Goal: Transaction & Acquisition: Purchase product/service

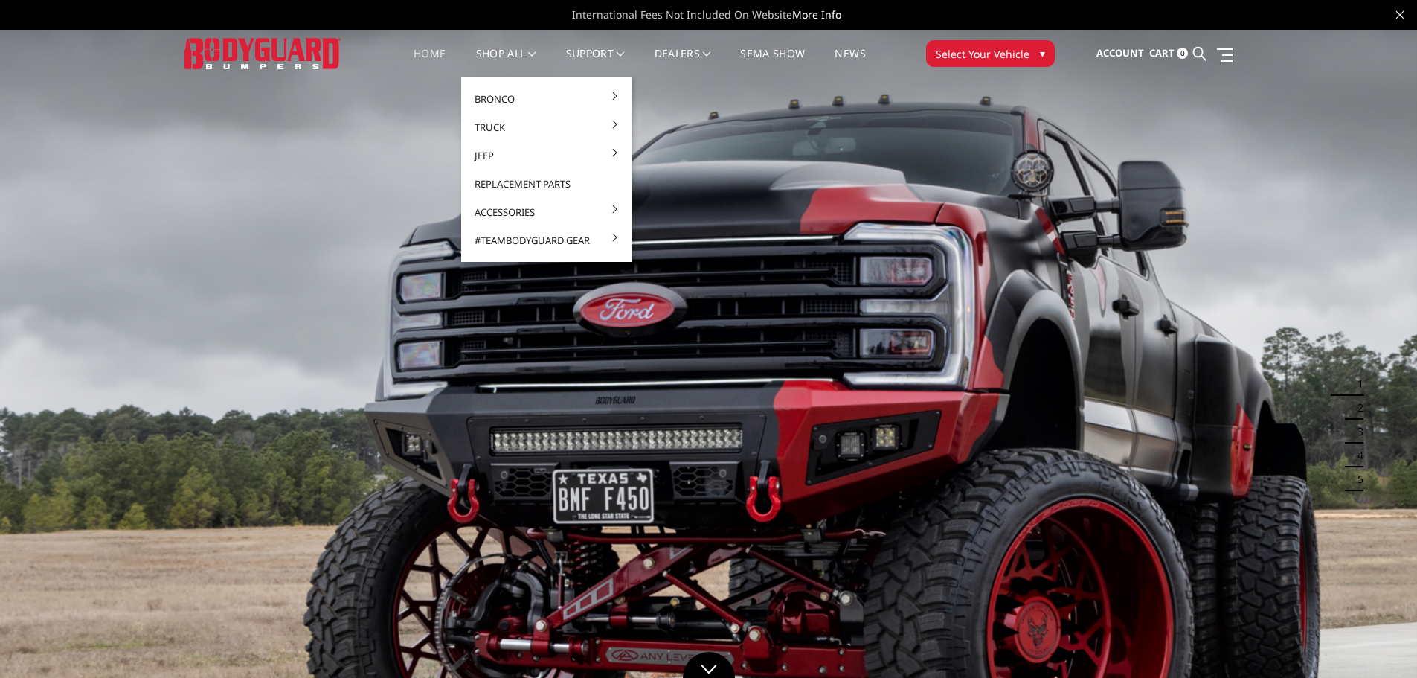
click at [502, 45] on nav "Home shop all Bronco 2021-2025 Bronco Front 2021-2025 Bronco Rear 2021-2025 Bro…" at bounding box center [640, 54] width 554 height 48
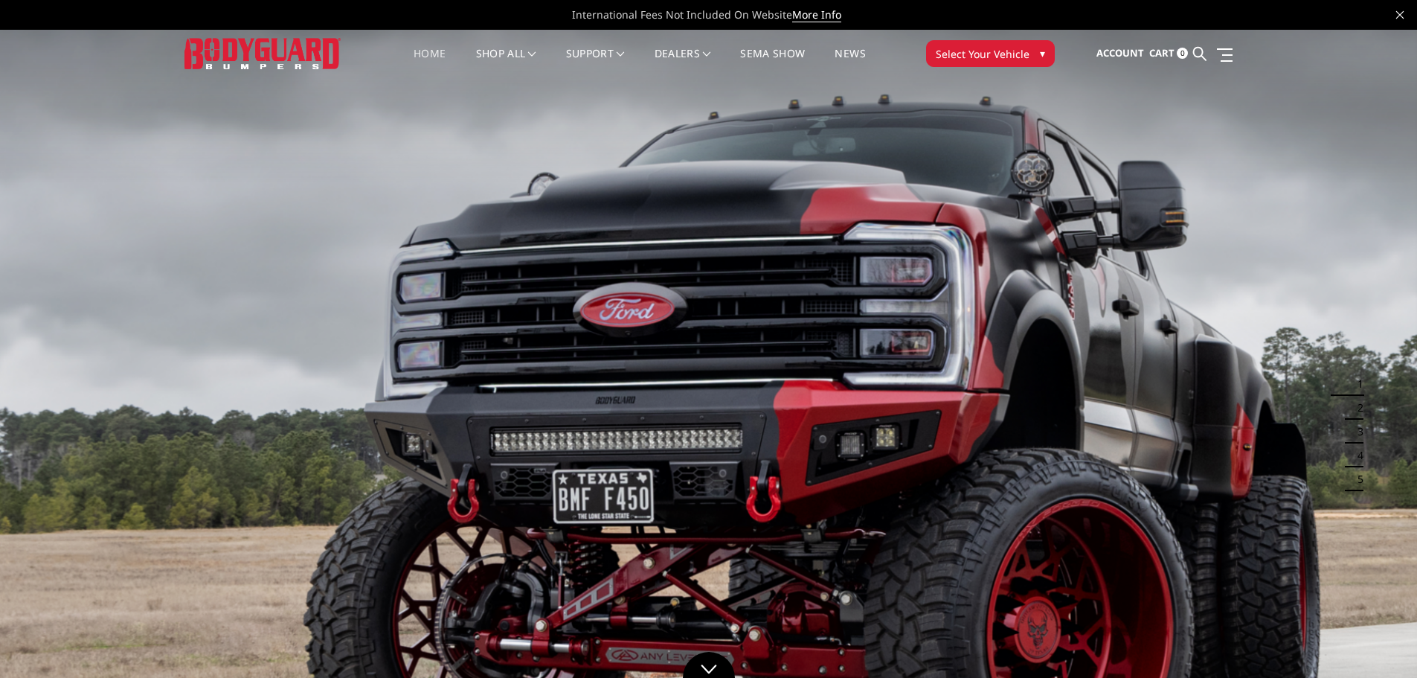
click at [500, 45] on nav "Home shop all Bronco 2021-2025 Bronco Front 2021-2025 Bronco Rear 2021-2025 Bro…" at bounding box center [640, 54] width 554 height 48
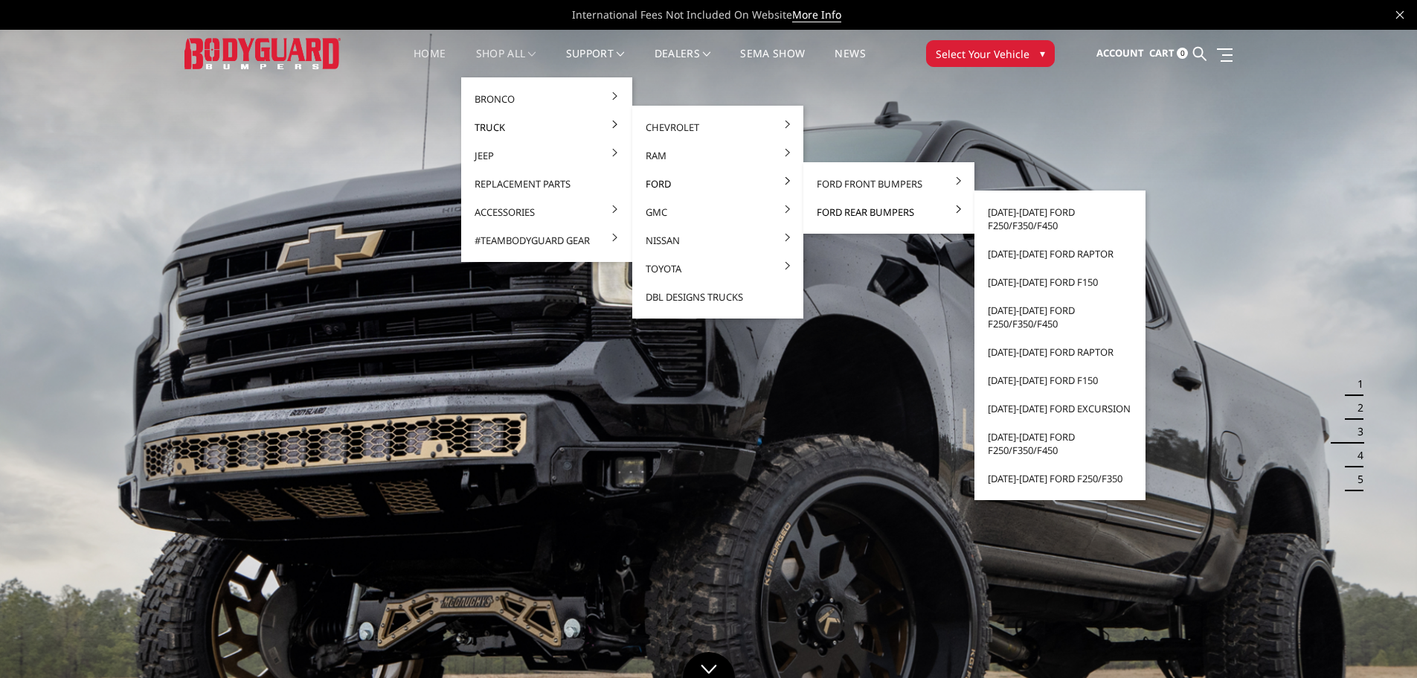
click at [861, 213] on link "Ford Rear Bumpers" at bounding box center [889, 212] width 159 height 28
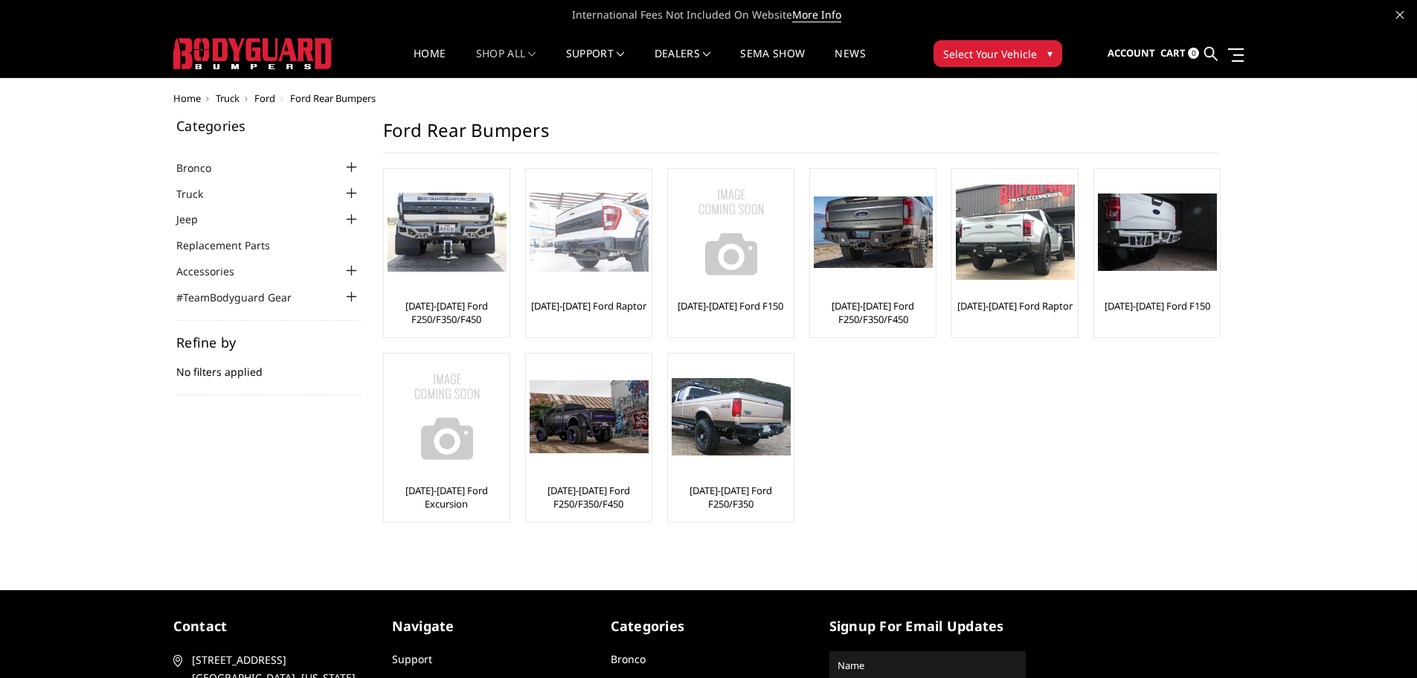
click at [591, 221] on img at bounding box center [589, 233] width 119 height 80
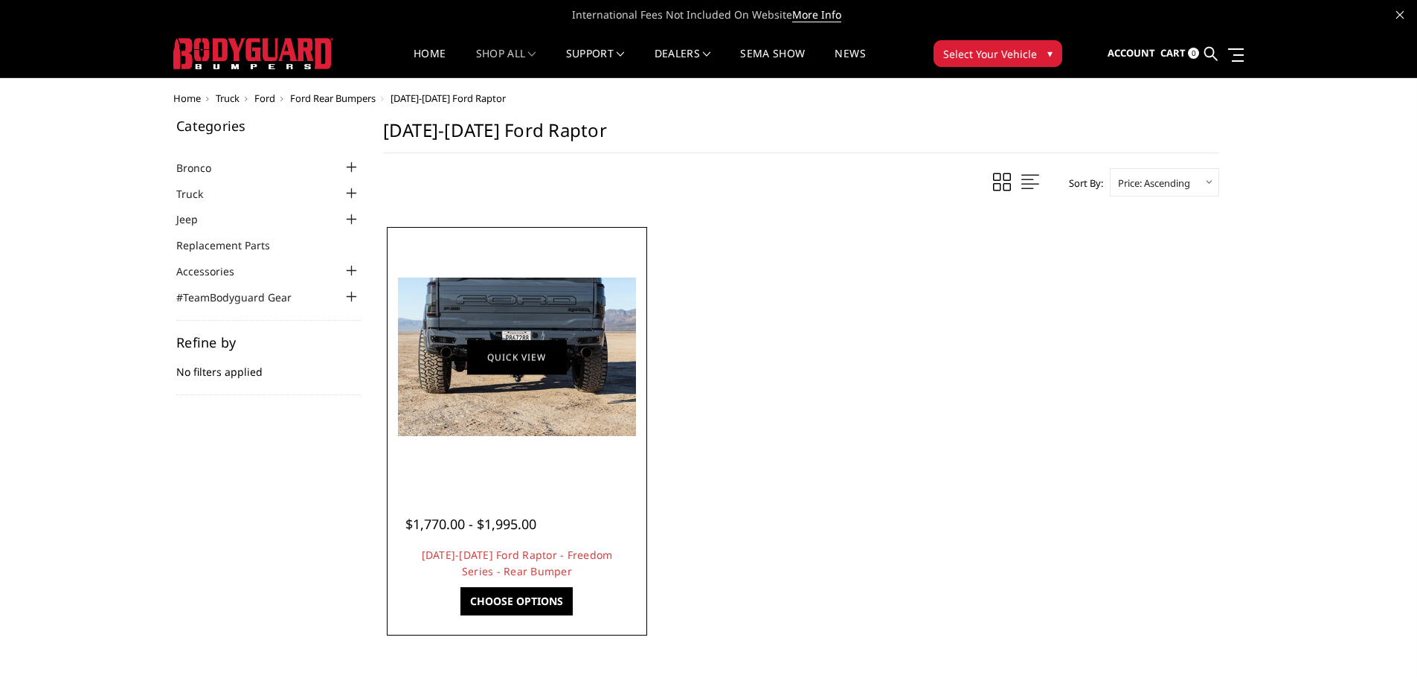
click at [495, 362] on link "Quick view" at bounding box center [517, 356] width 100 height 35
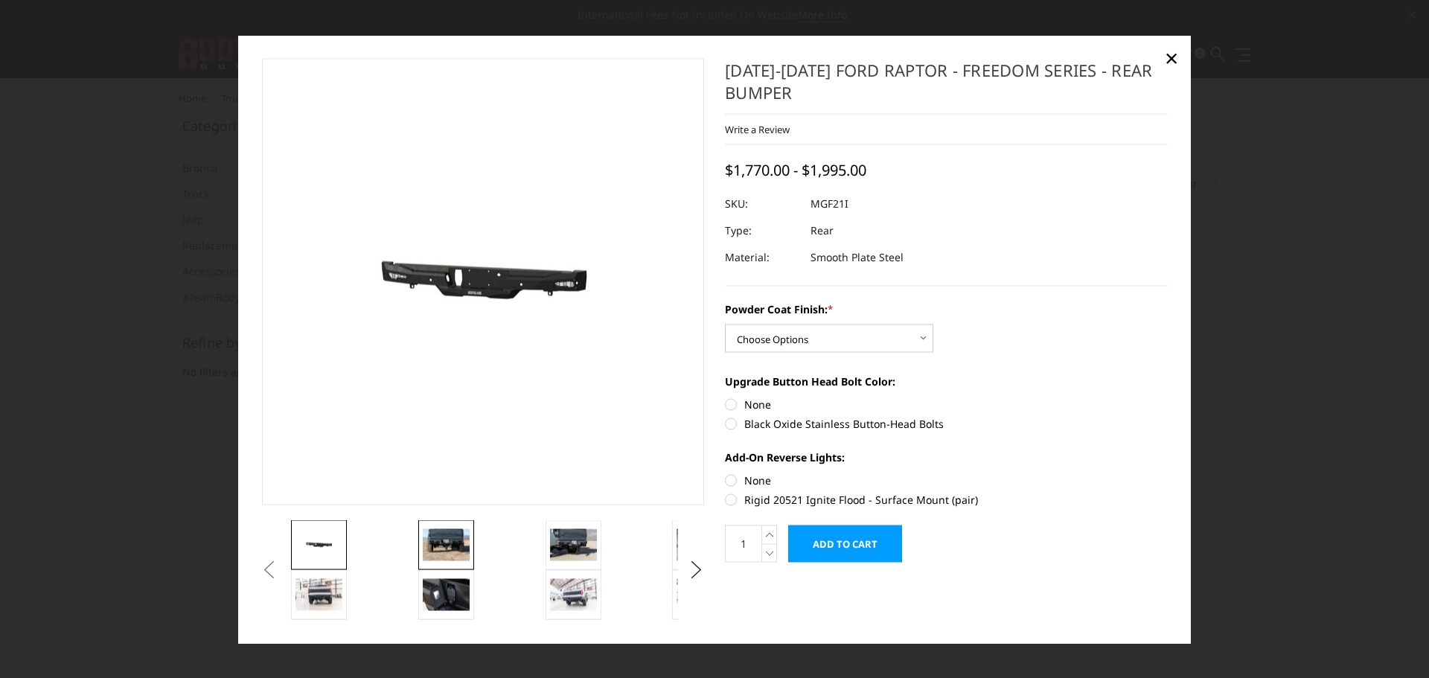
click at [463, 534] on img at bounding box center [446, 544] width 47 height 31
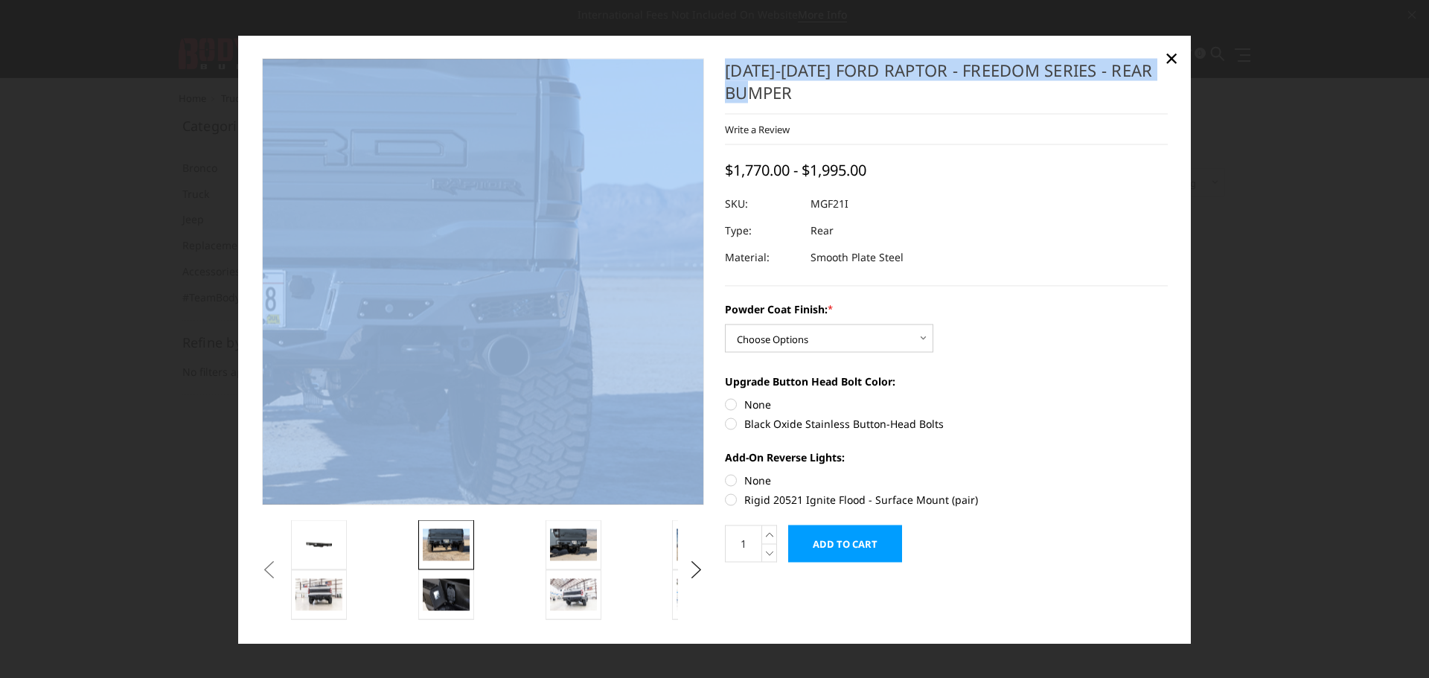
drag, startPoint x: 805, startPoint y: 102, endPoint x: 703, endPoint y: 65, distance: 108.3
click at [703, 65] on div "Previous Next *" at bounding box center [714, 339] width 926 height 561
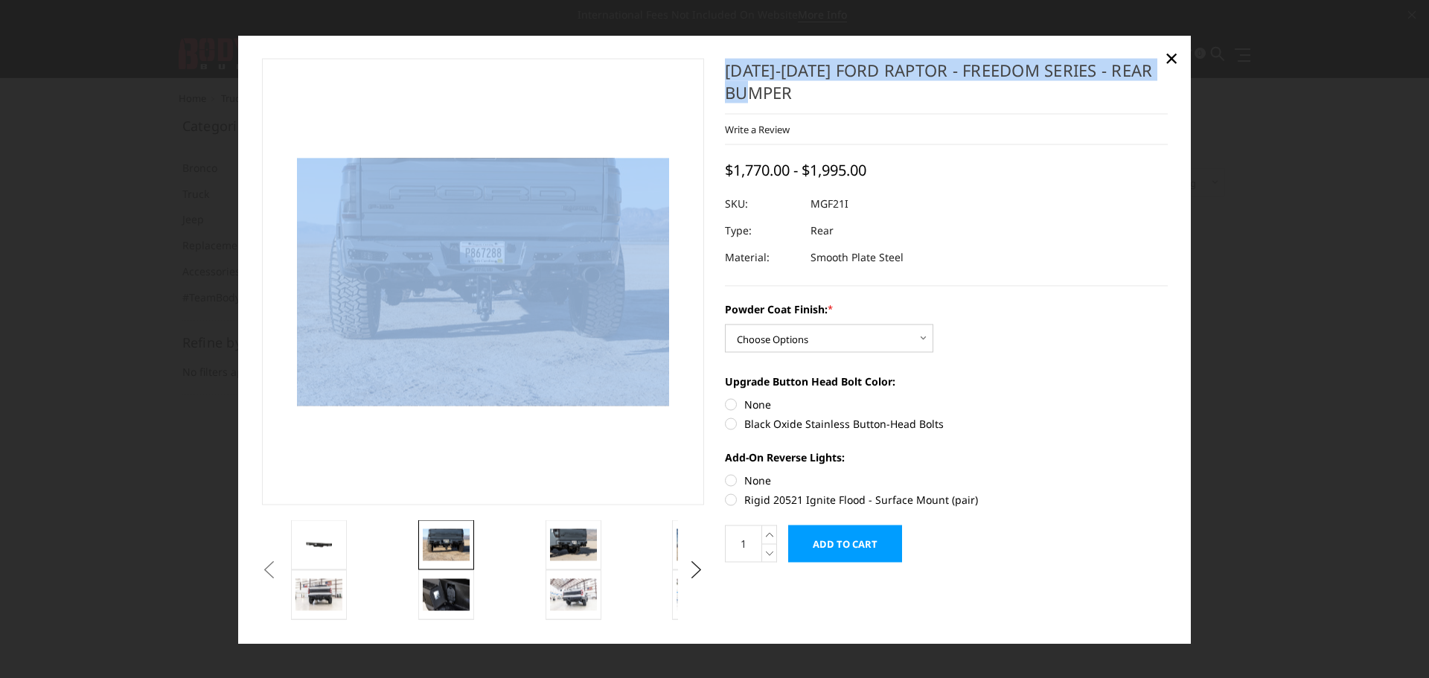
click at [852, 97] on h1 "[DATE]-[DATE] Ford Raptor - Freedom Series - Rear Bumper" at bounding box center [946, 87] width 443 height 56
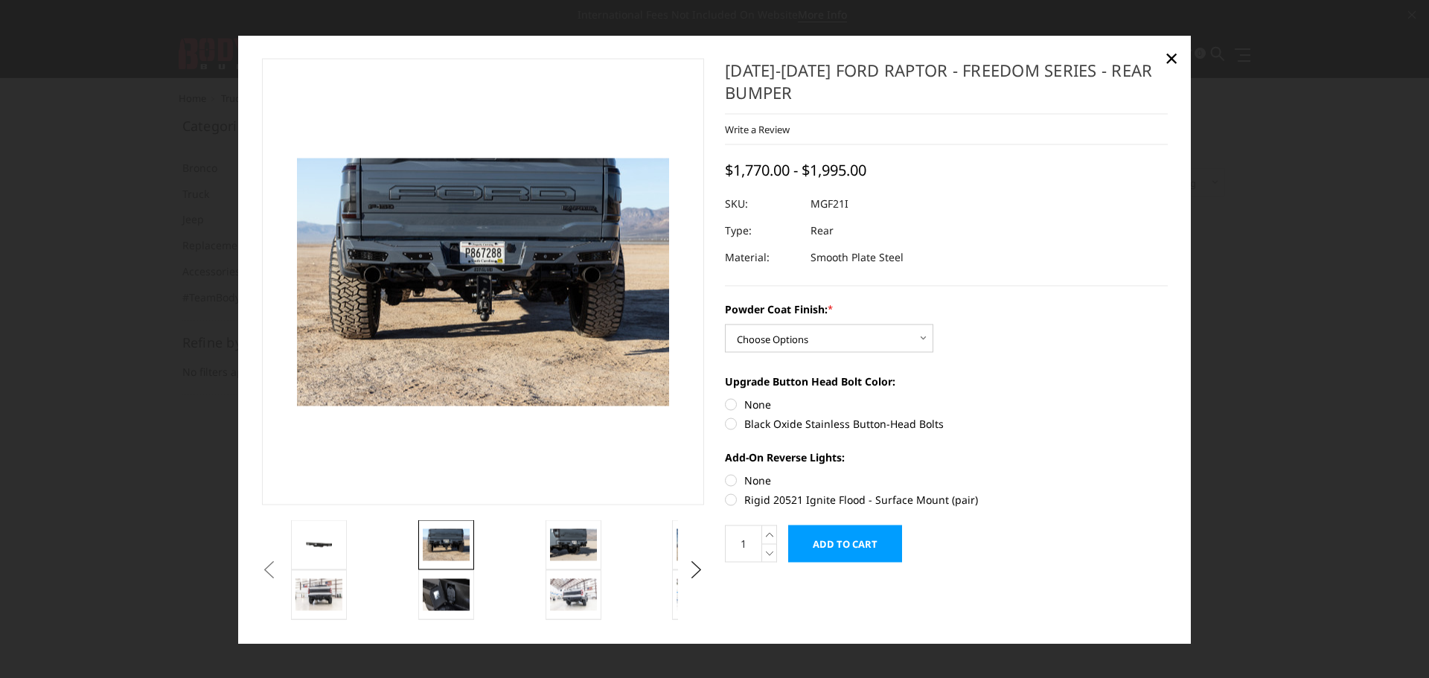
click at [1147, 223] on dl "SKU: MGF21I UPC: Type: Rear Material: Smooth Plate Steel" at bounding box center [946, 230] width 443 height 80
click at [799, 330] on select "Choose Options Bare Metal Texture Black Powder Coat" at bounding box center [829, 338] width 208 height 28
select select "2763"
click at [725, 324] on select "Choose Options Bare Metal Texture Black Powder Coat" at bounding box center [829, 338] width 208 height 28
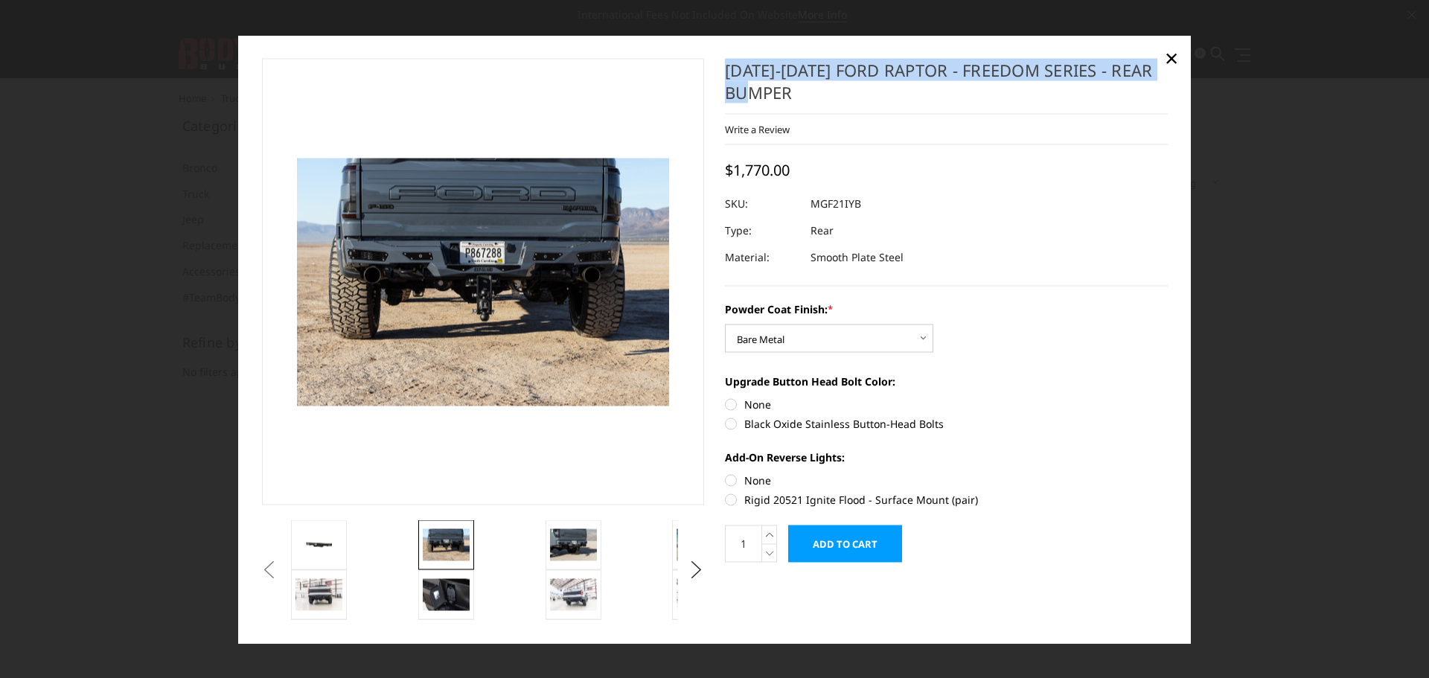
drag, startPoint x: 803, startPoint y: 97, endPoint x: 728, endPoint y: 77, distance: 77.6
click at [728, 77] on h1 "2021-2025 Ford Raptor - Freedom Series - Rear Bumper" at bounding box center [946, 87] width 443 height 56
copy h1 "2021-2025 Ford Raptor - Freedom Series - Rear Bumper"
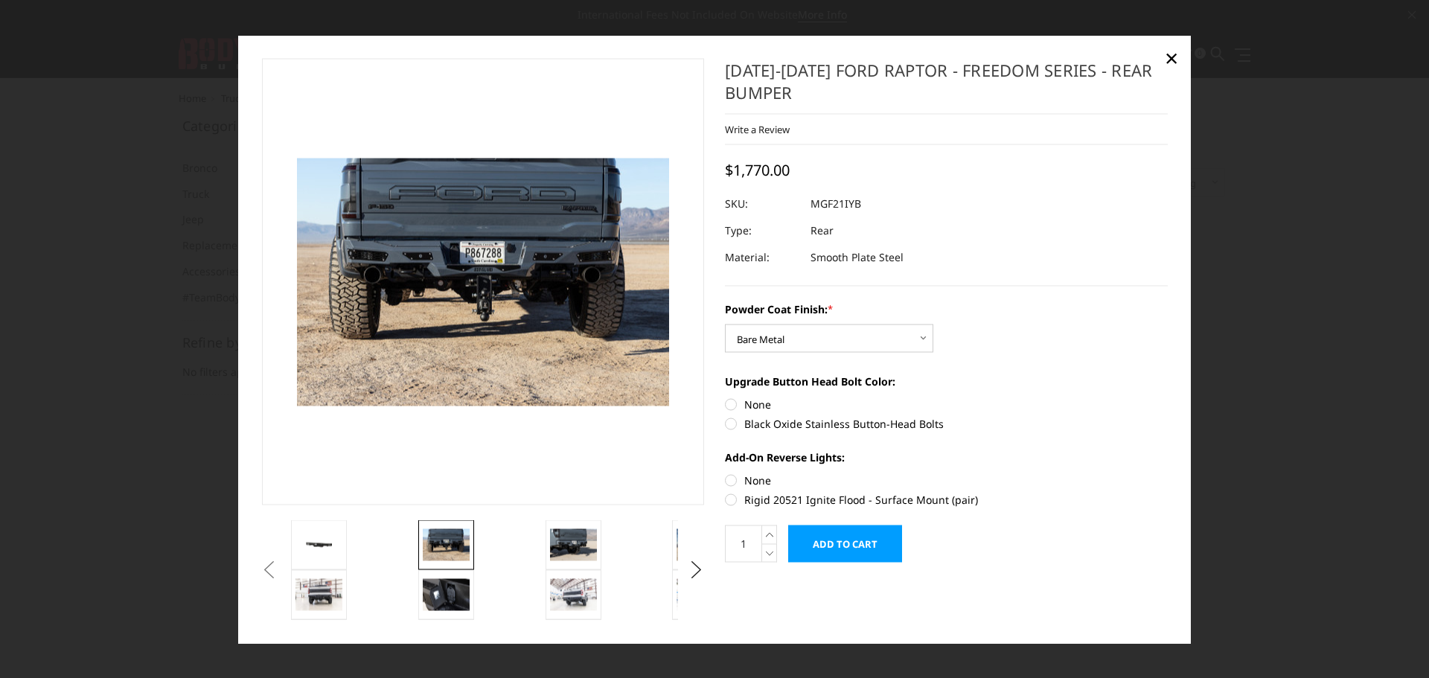
click at [731, 429] on label "Black Oxide Stainless Button-Head Bolts" at bounding box center [946, 423] width 443 height 16
click at [1167, 397] on input "Black Oxide Stainless Button-Head Bolts" at bounding box center [1167, 396] width 1 height 1
radio input "true"
click at [735, 478] on label "None" at bounding box center [946, 480] width 443 height 16
click at [725, 472] on input "None" at bounding box center [725, 472] width 1 height 1
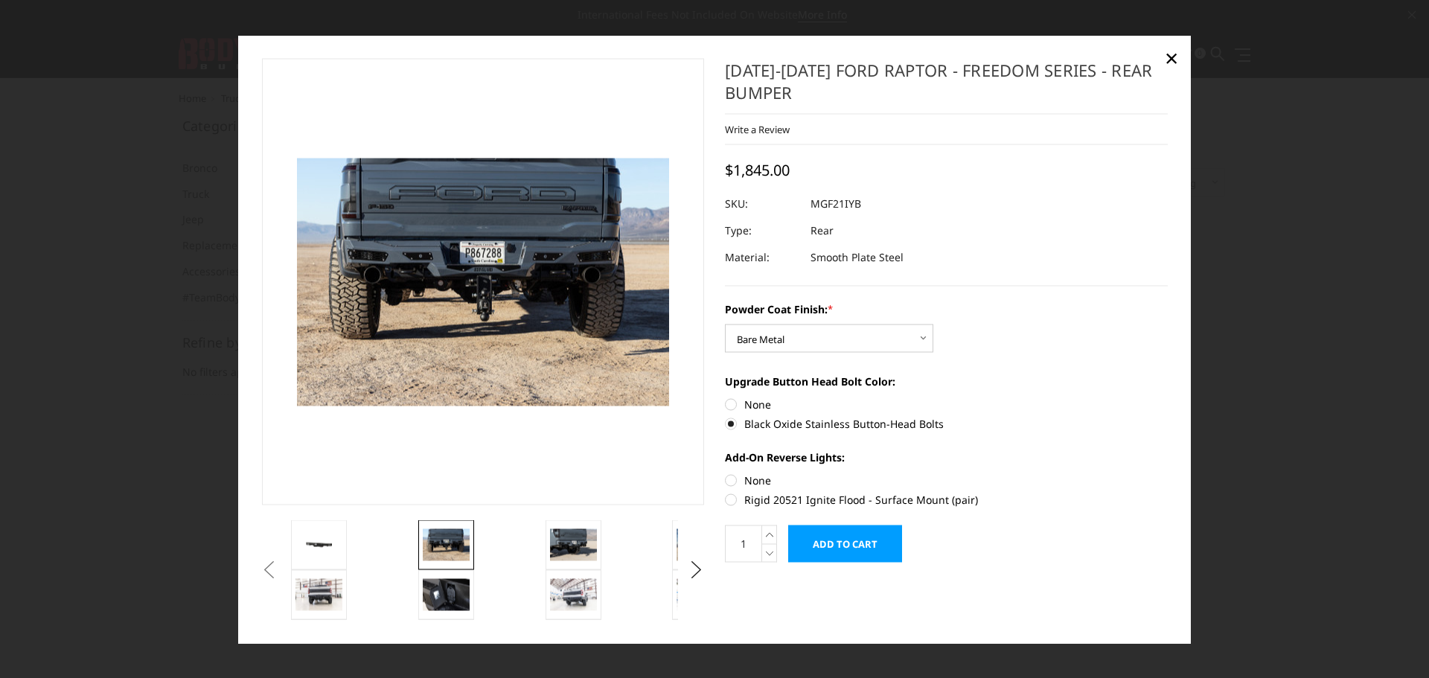
radio input "true"
click at [838, 541] on input "Add to Cart" at bounding box center [845, 543] width 114 height 37
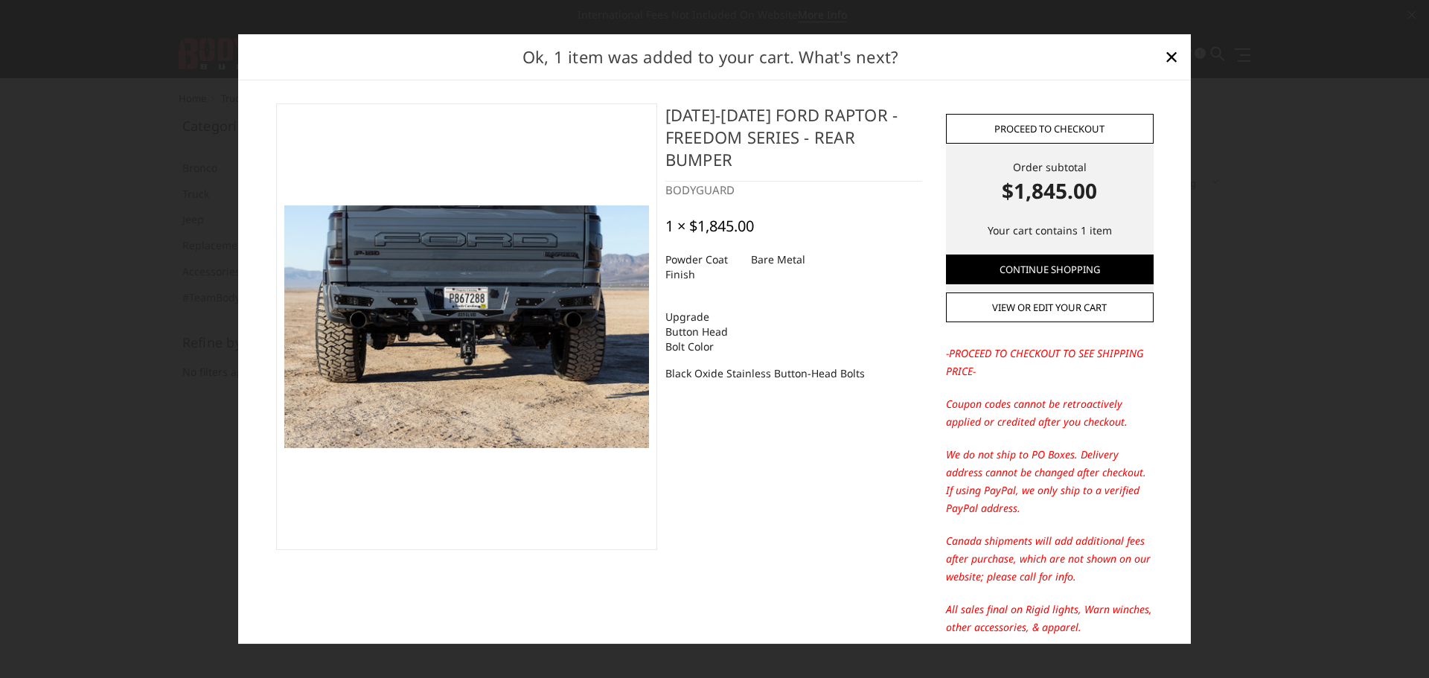
click at [1053, 132] on link "Proceed to checkout" at bounding box center [1050, 129] width 208 height 30
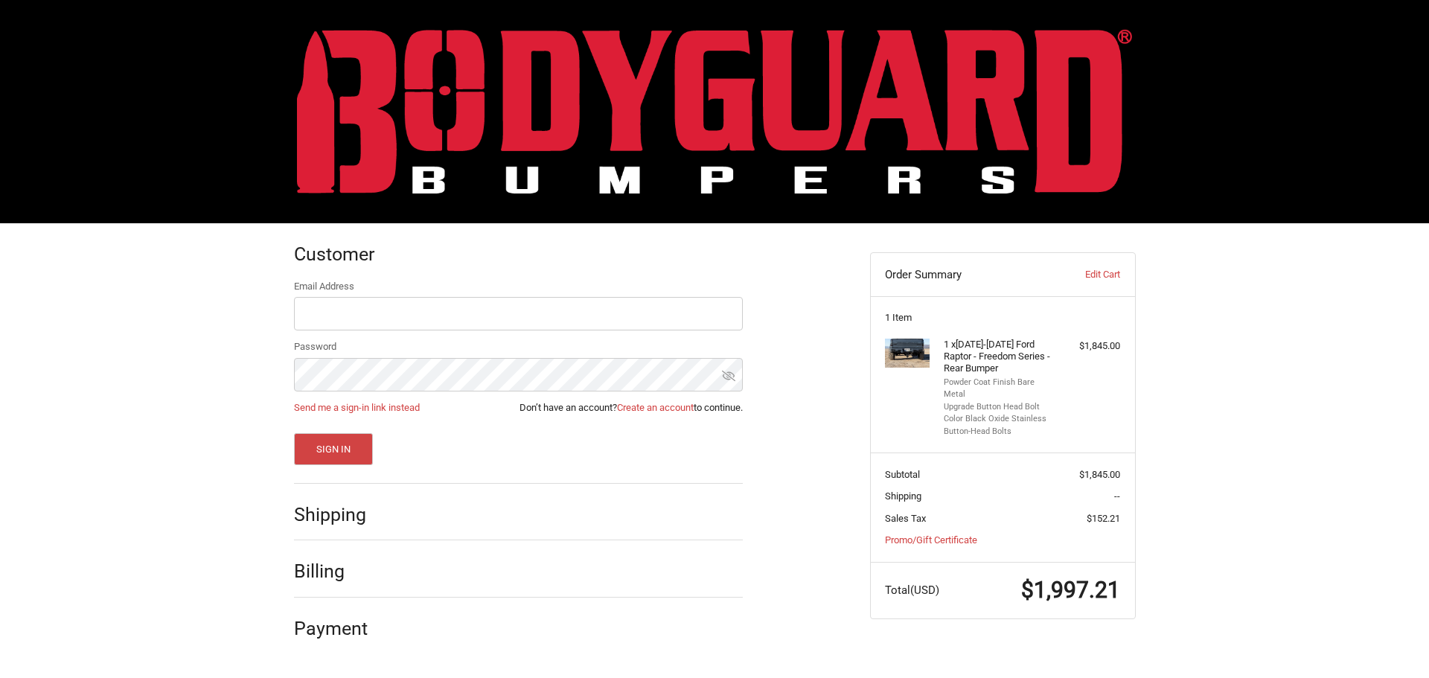
click at [359, 519] on h2 "Shipping" at bounding box center [337, 514] width 87 height 23
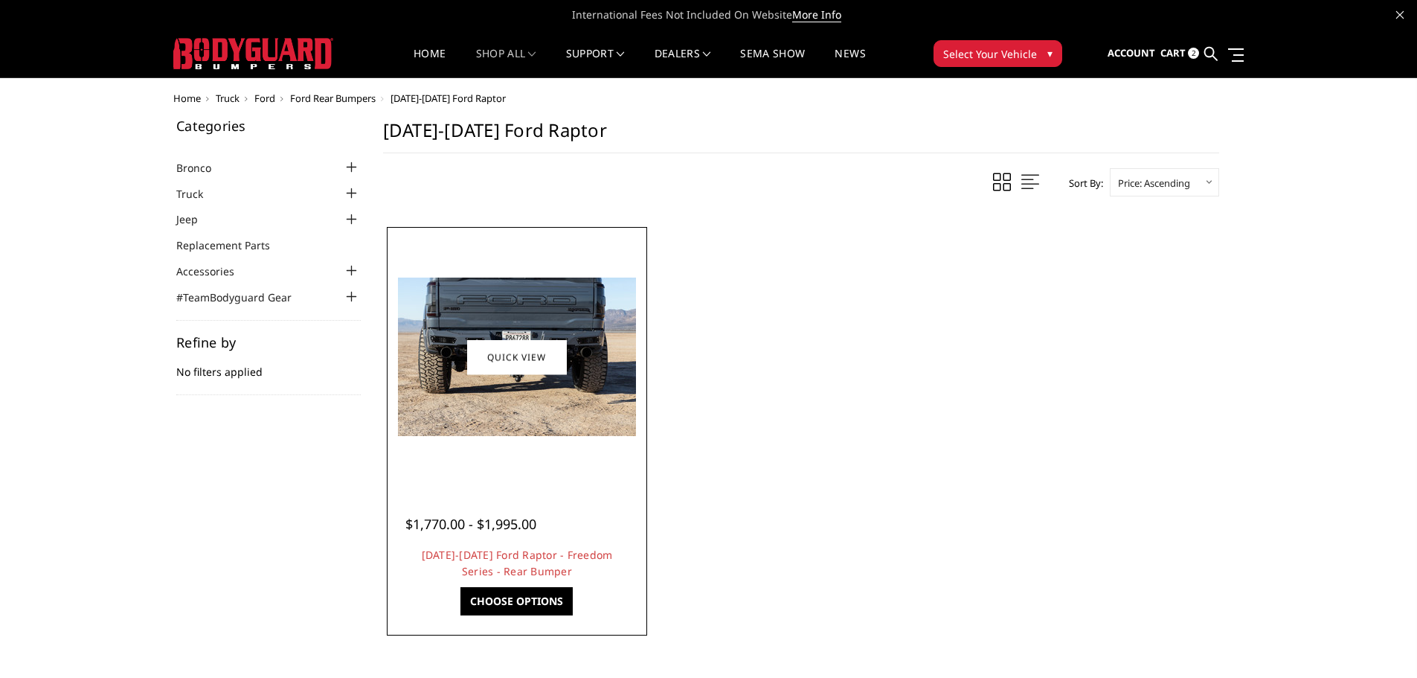
click at [510, 304] on img at bounding box center [517, 357] width 238 height 158
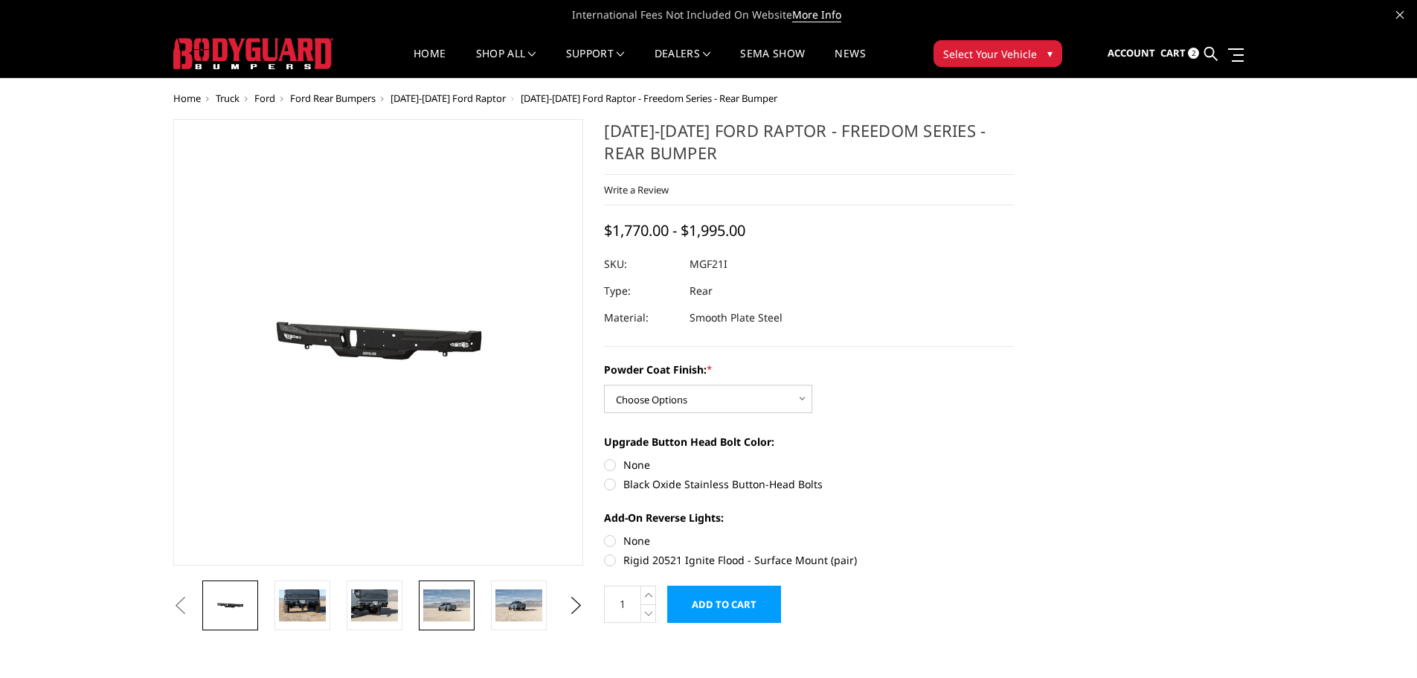
click at [455, 612] on img at bounding box center [446, 604] width 47 height 31
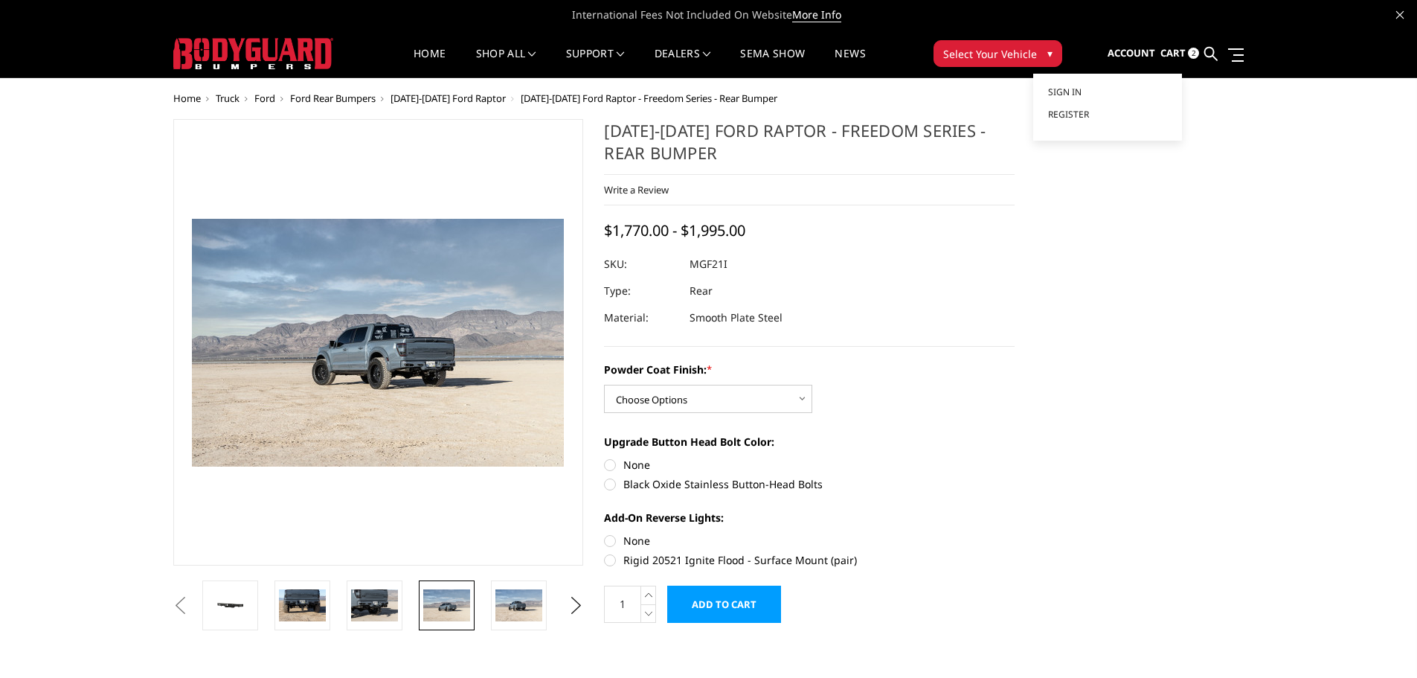
click at [1132, 53] on span "Account" at bounding box center [1132, 52] width 48 height 13
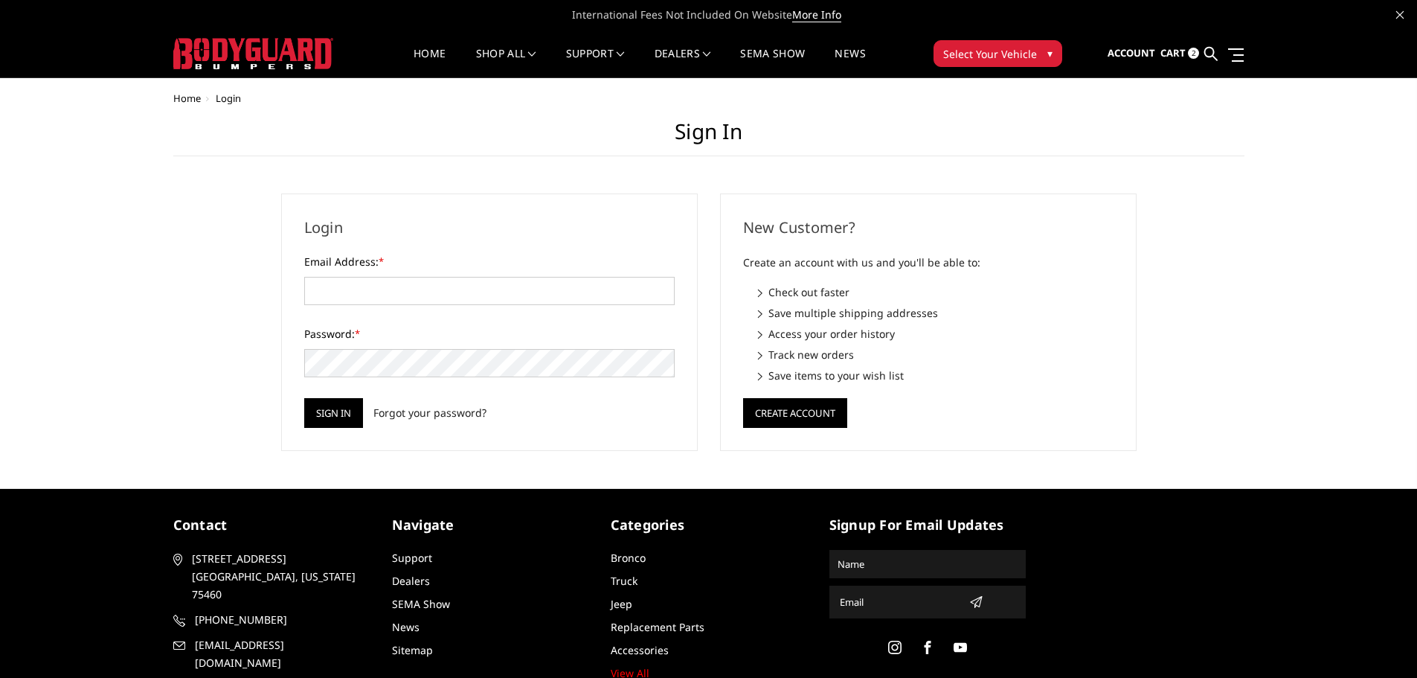
click at [1082, 93] on ul "Home Login" at bounding box center [708, 98] width 1071 height 11
click at [331, 291] on input "Email Address: *" at bounding box center [489, 291] width 371 height 28
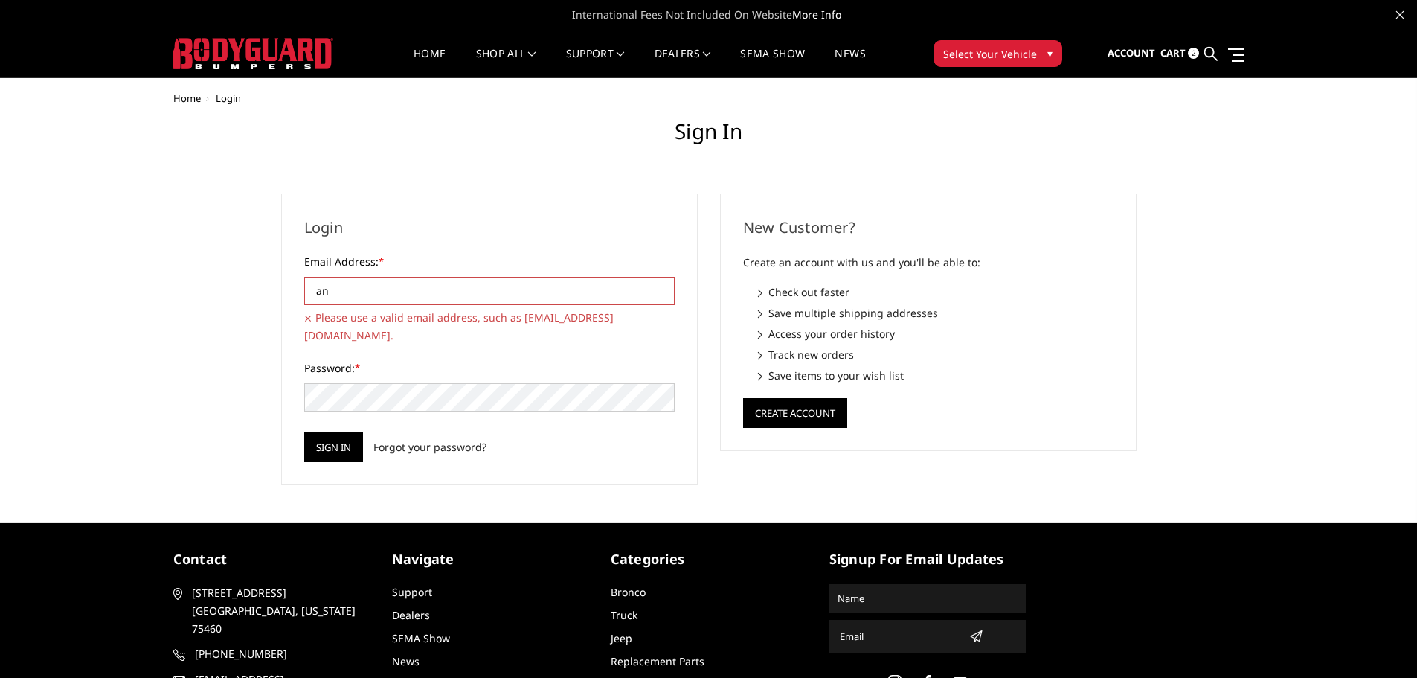
type input "andy@truckenvy.com"
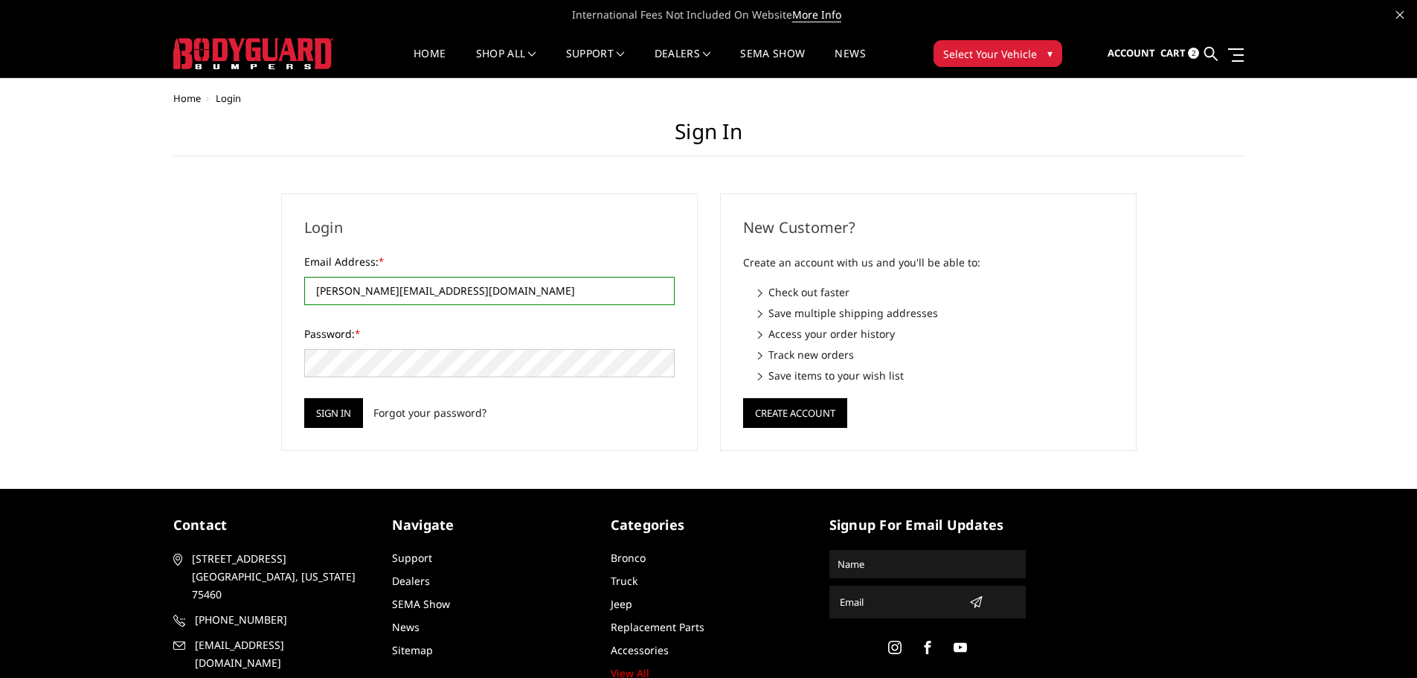
drag, startPoint x: 448, startPoint y: 292, endPoint x: 282, endPoint y: 290, distance: 165.9
click at [282, 290] on div "Login Email Address: * andy@truckenvy.com Please use a valid email address, suc…" at bounding box center [489, 321] width 417 height 257
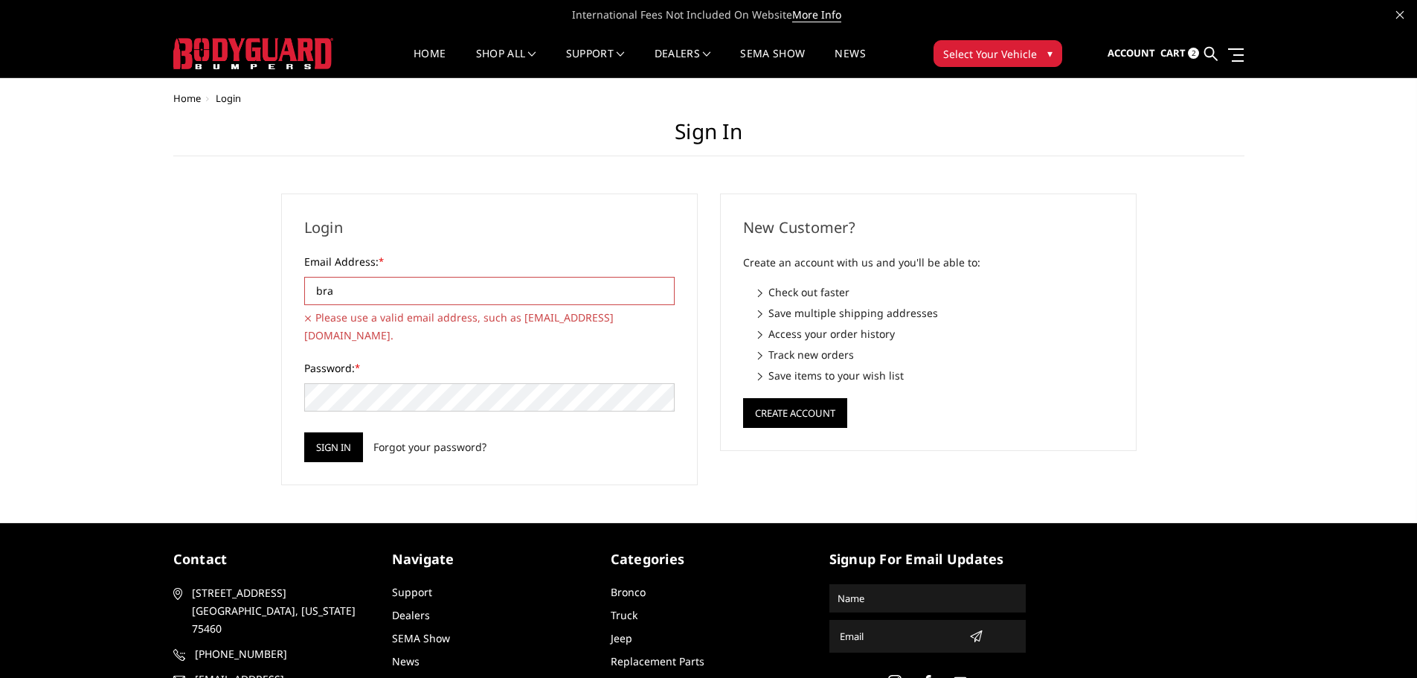
type input "brad@truckenvy.com"
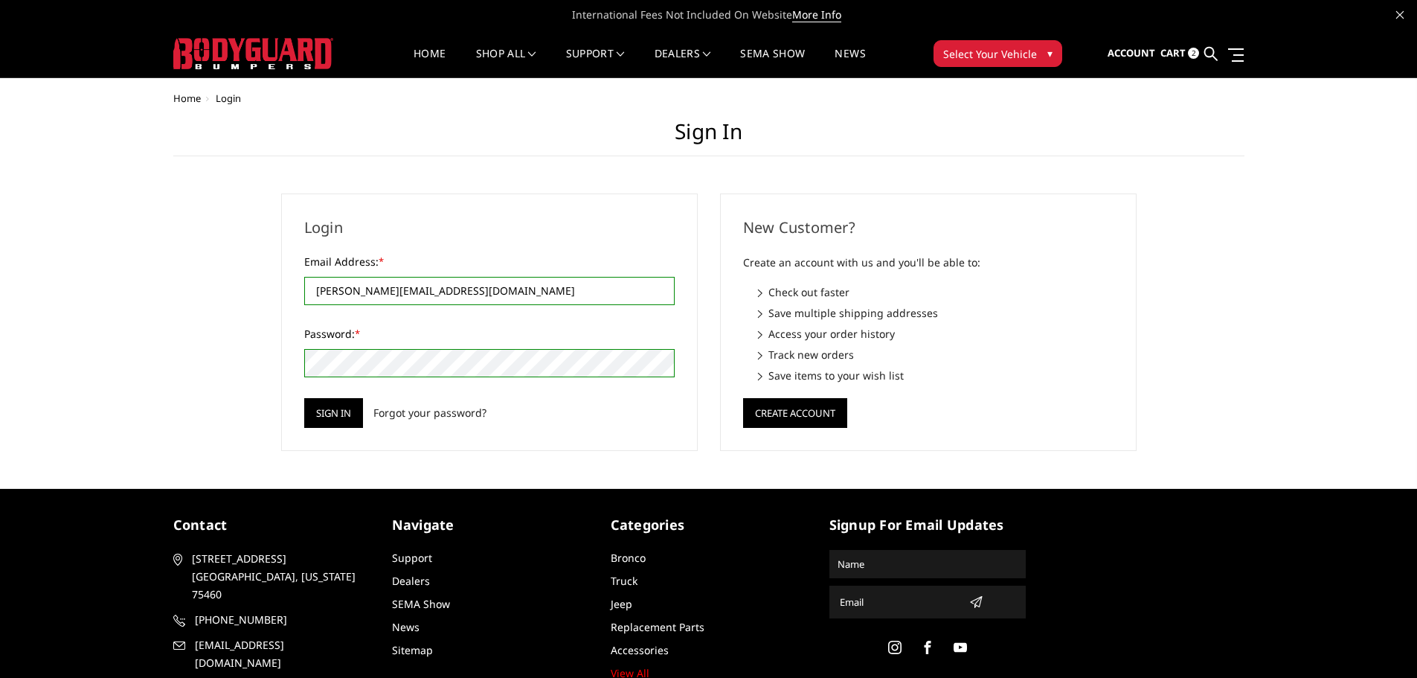
click at [1249, 335] on div "Home Login Sign in Login Email Address: * brad@truckenvy.com Please use a valid…" at bounding box center [708, 272] width 1417 height 358
click at [347, 419] on input "Sign in" at bounding box center [333, 413] width 59 height 30
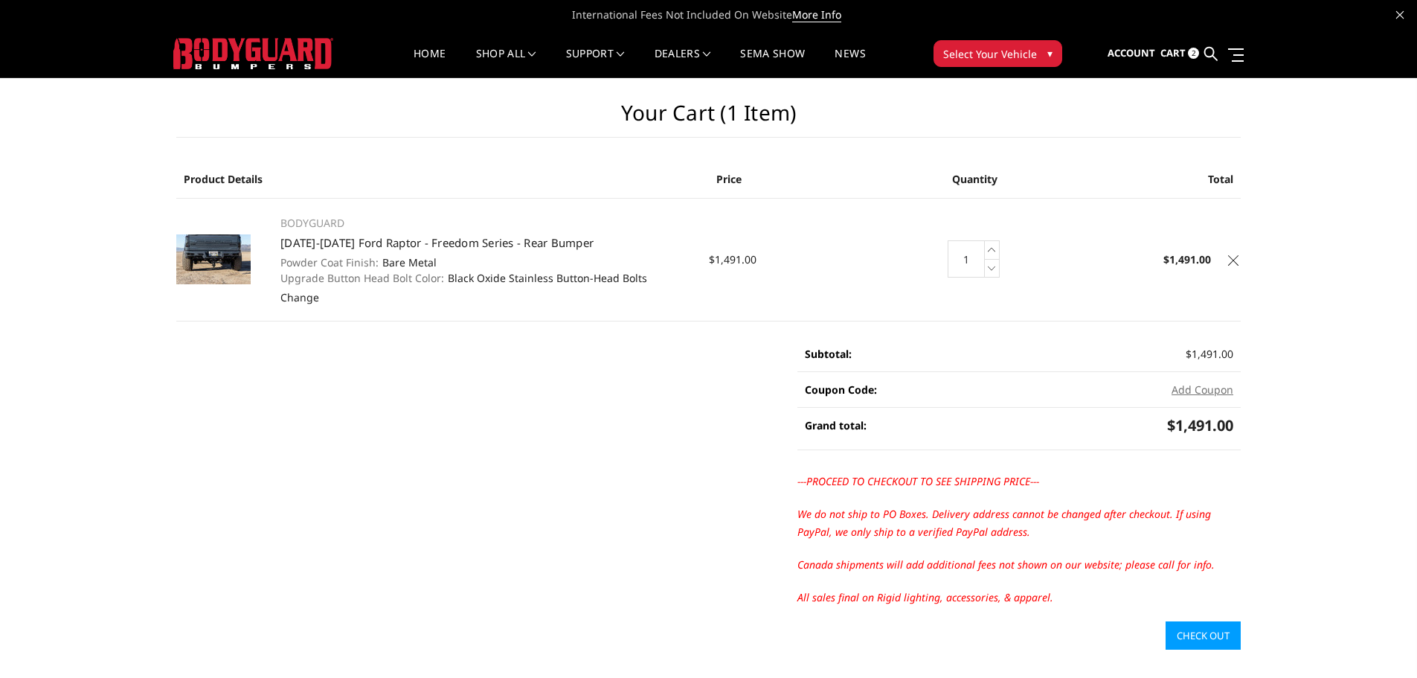
click at [263, 51] on img at bounding box center [253, 53] width 160 height 31
click at [277, 45] on img at bounding box center [253, 53] width 160 height 31
